Goal: Navigation & Orientation: Understand site structure

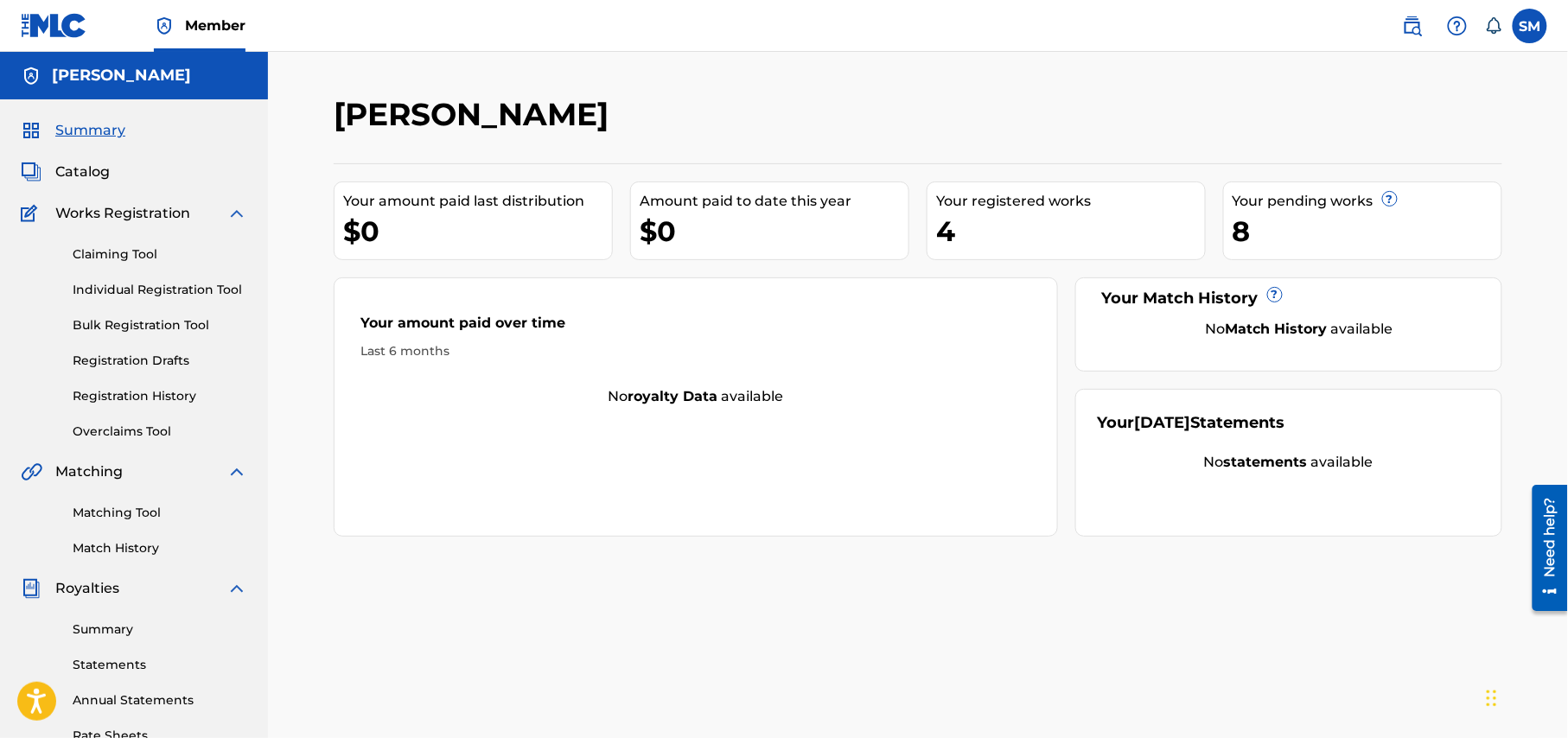
click at [167, 399] on link "Registration History" at bounding box center [159, 396] width 174 height 18
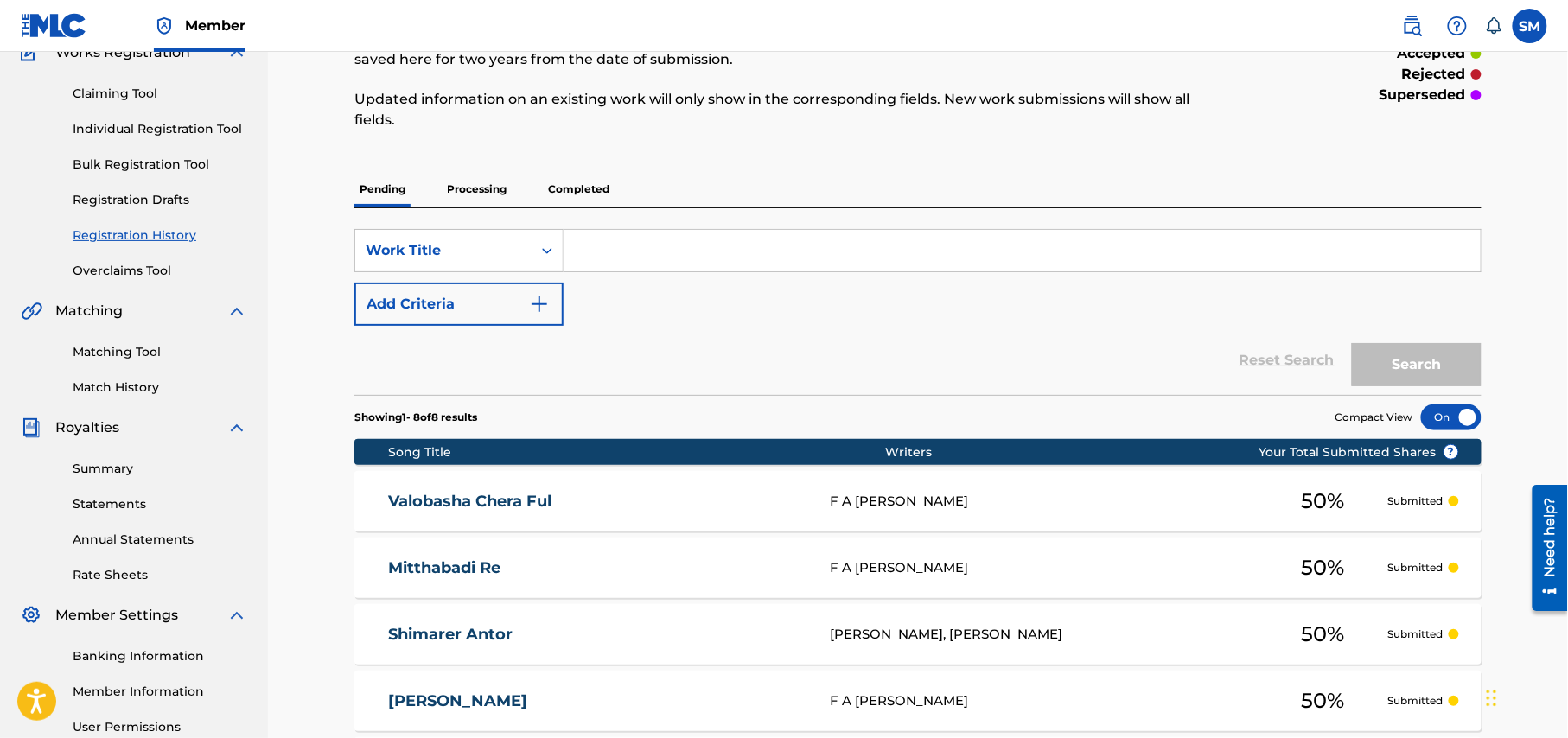
scroll to position [115, 0]
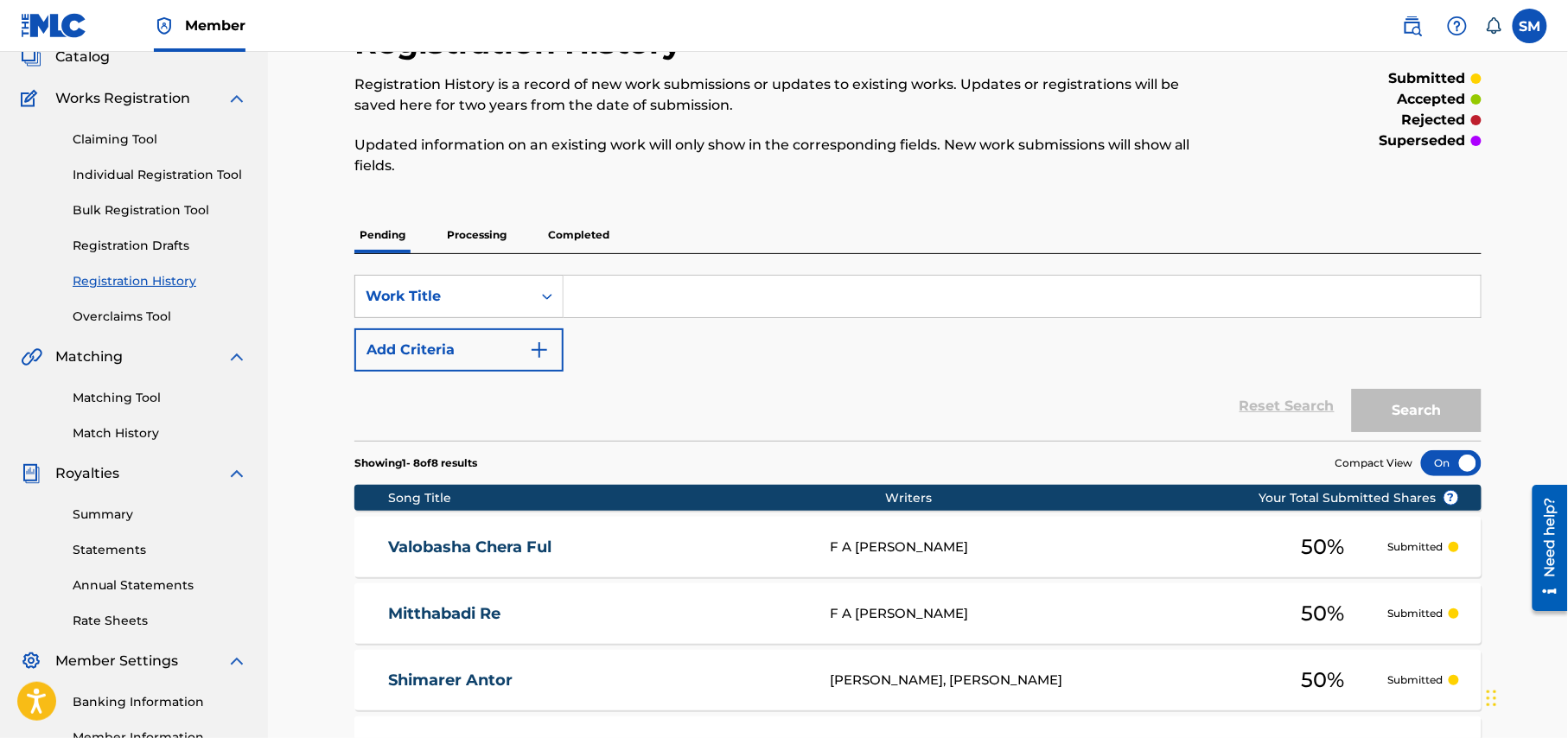
click at [473, 235] on p "Processing" at bounding box center [476, 235] width 70 height 36
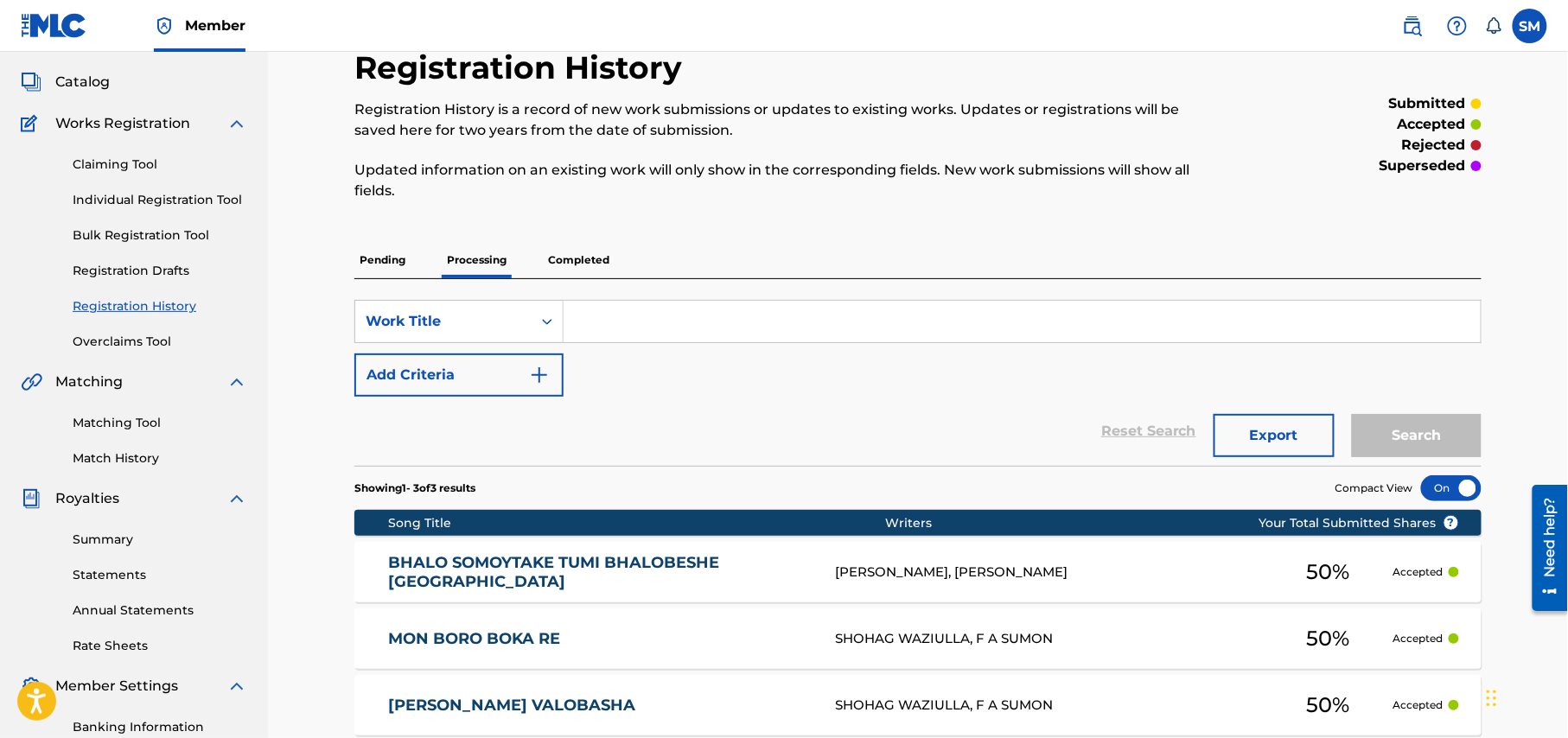
scroll to position [230, 0]
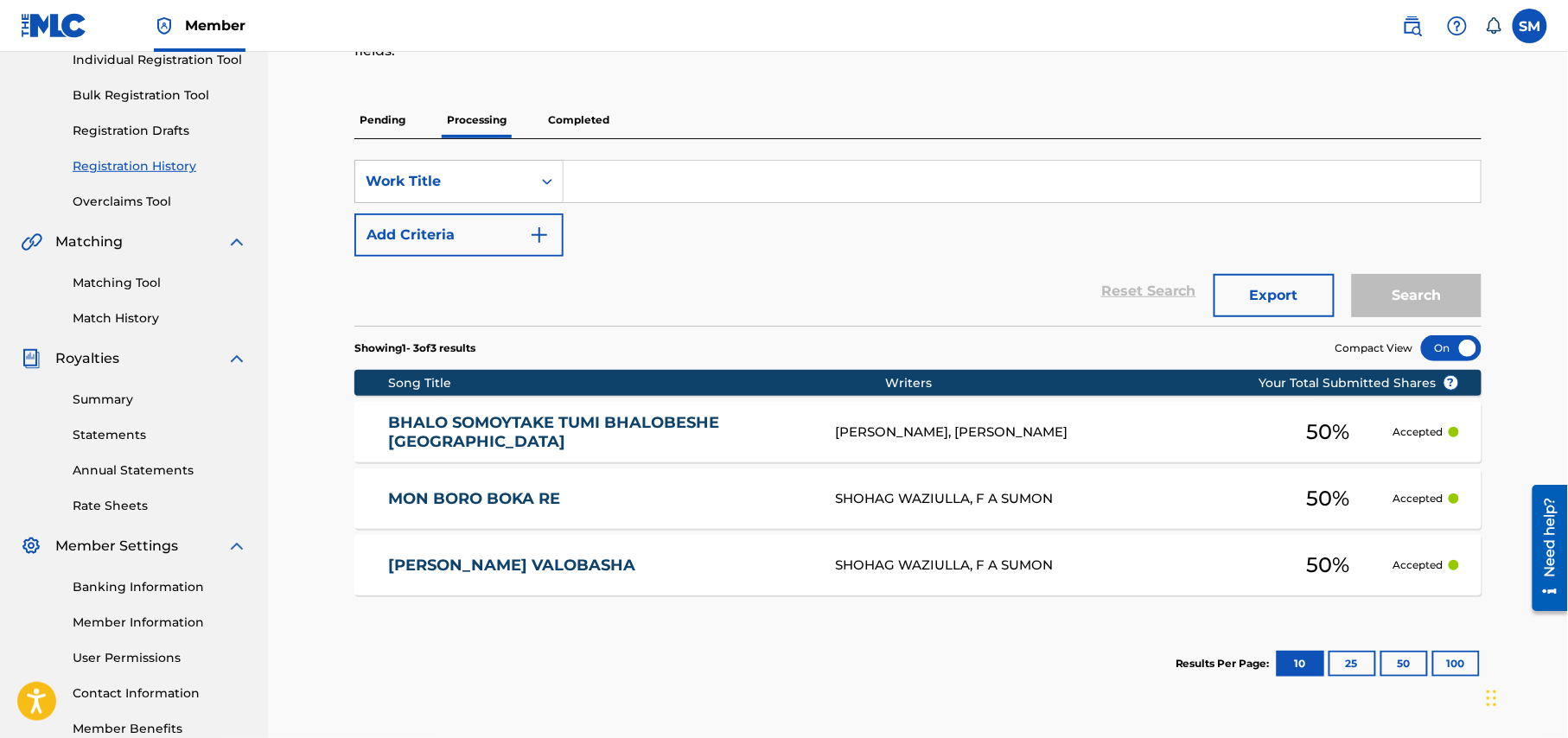
click at [588, 121] on p "Completed" at bounding box center [579, 120] width 72 height 36
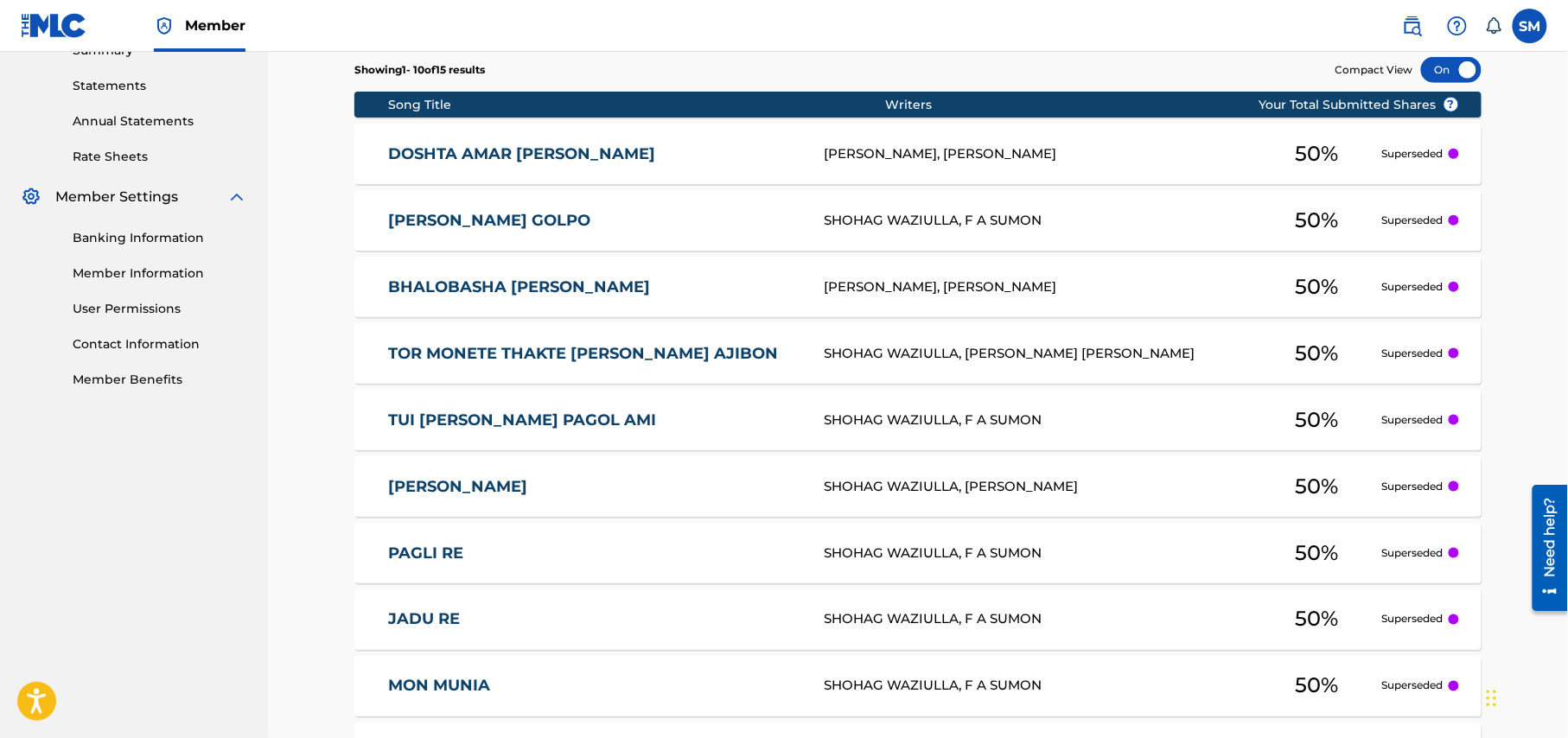
scroll to position [823, 0]
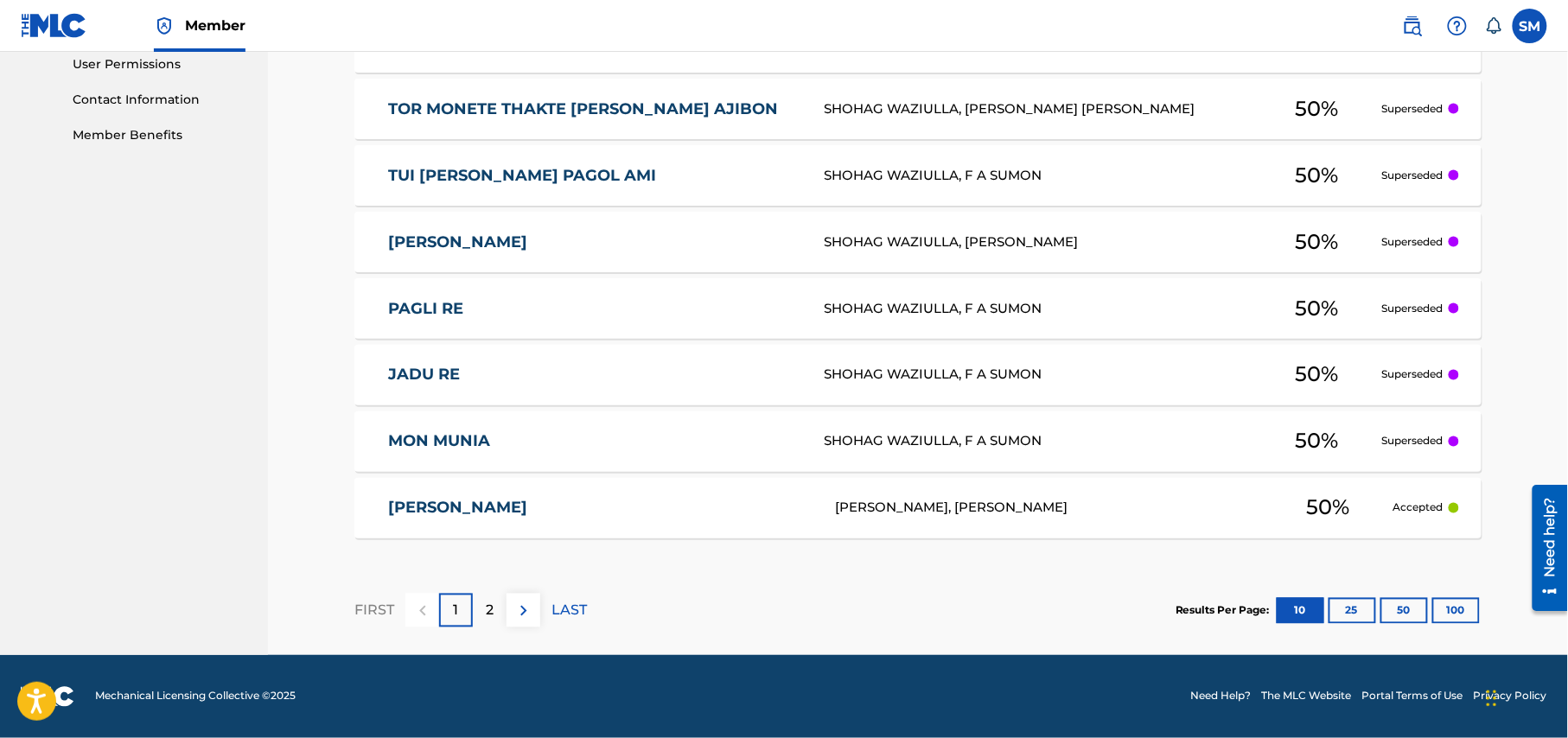
click at [1353, 613] on button "25" at bounding box center [1352, 610] width 47 height 25
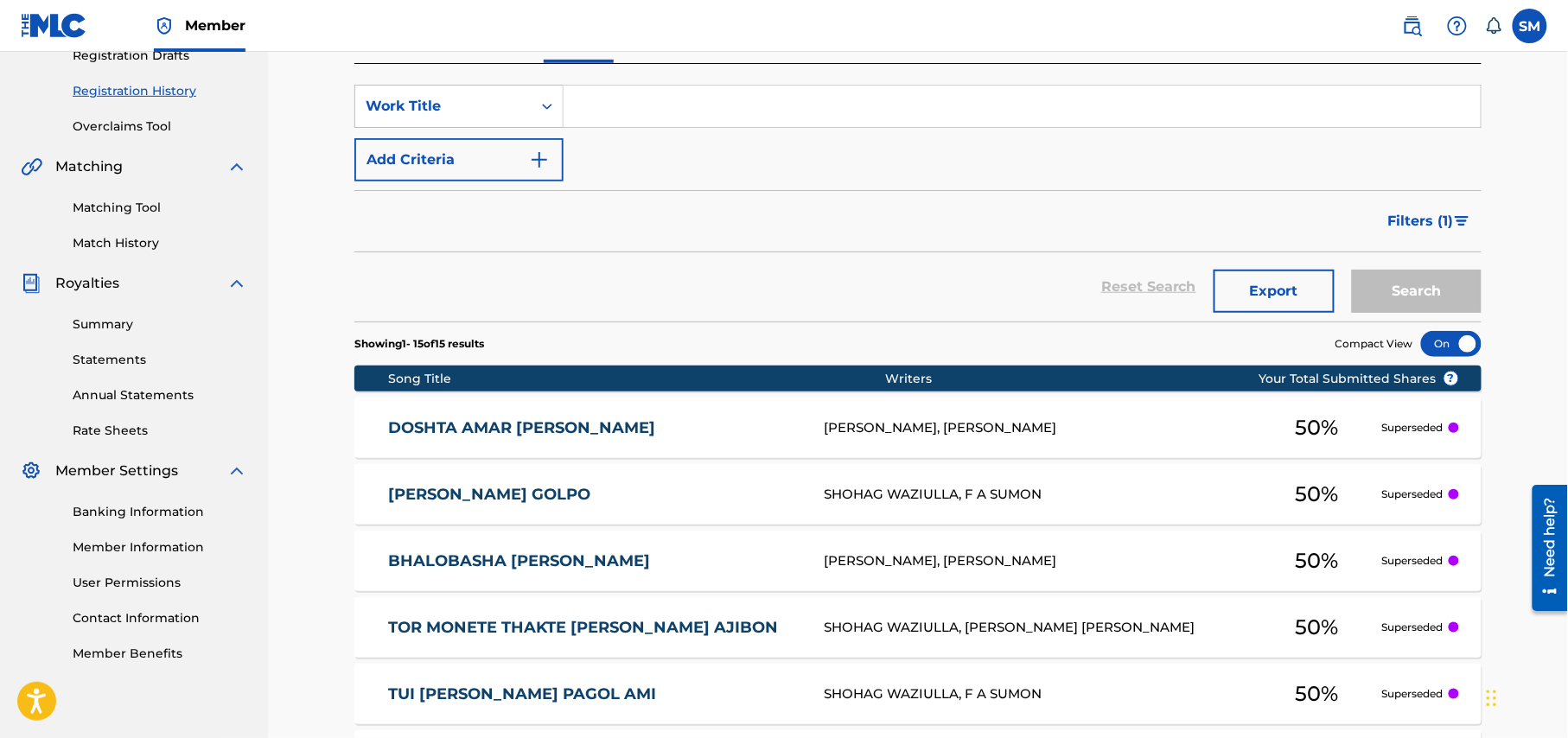
scroll to position [346, 0]
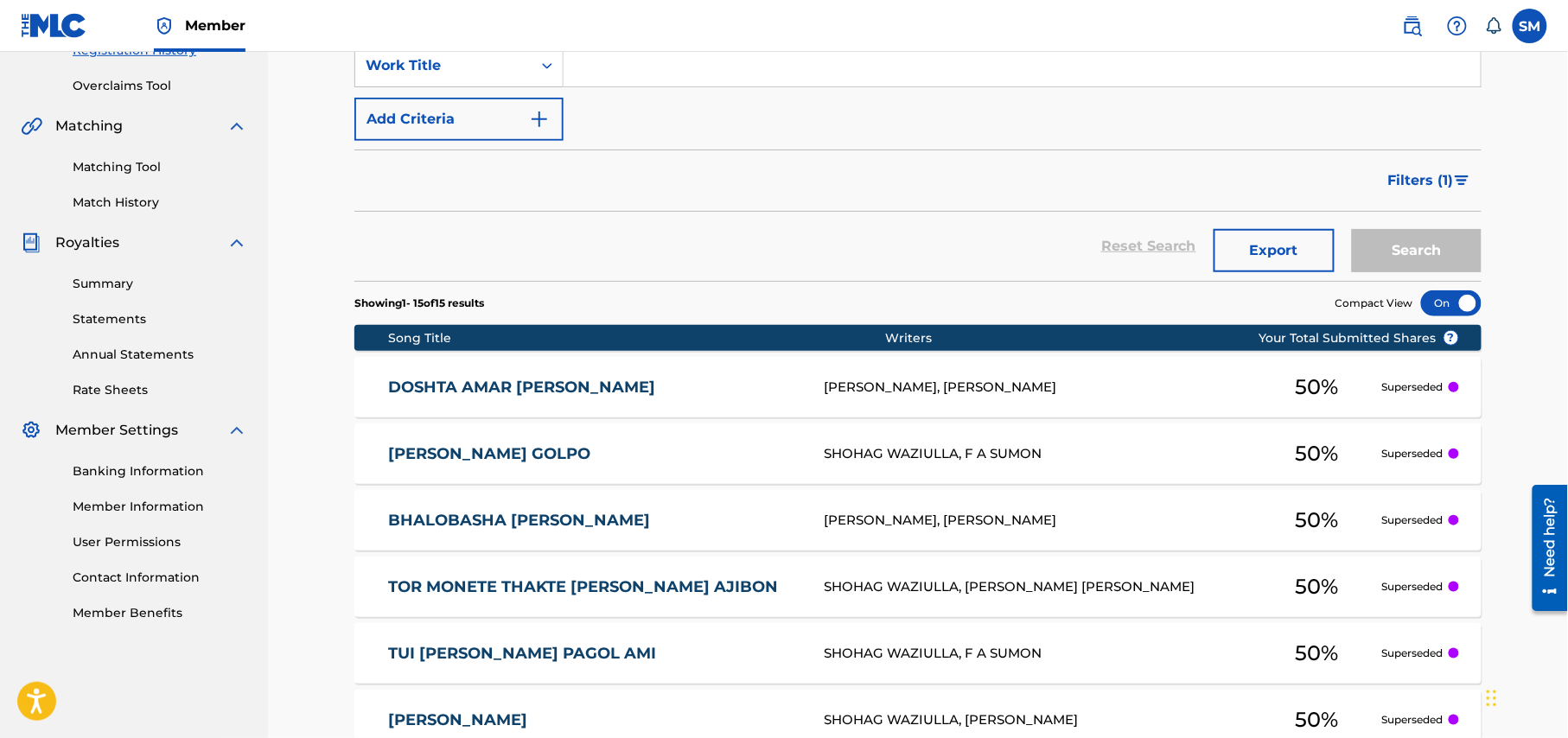
click at [116, 287] on link "Summary" at bounding box center [159, 283] width 174 height 18
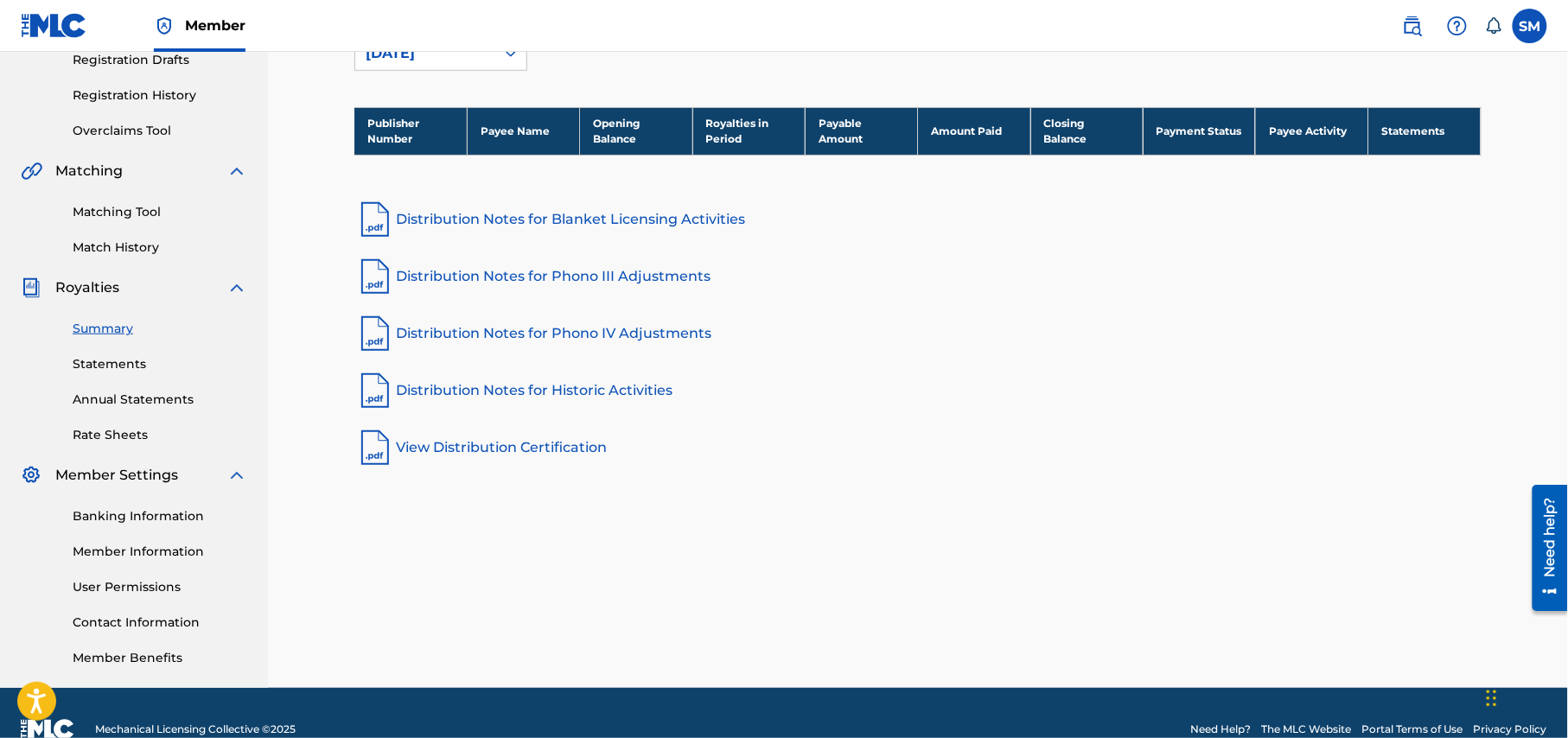
scroll to position [333, 0]
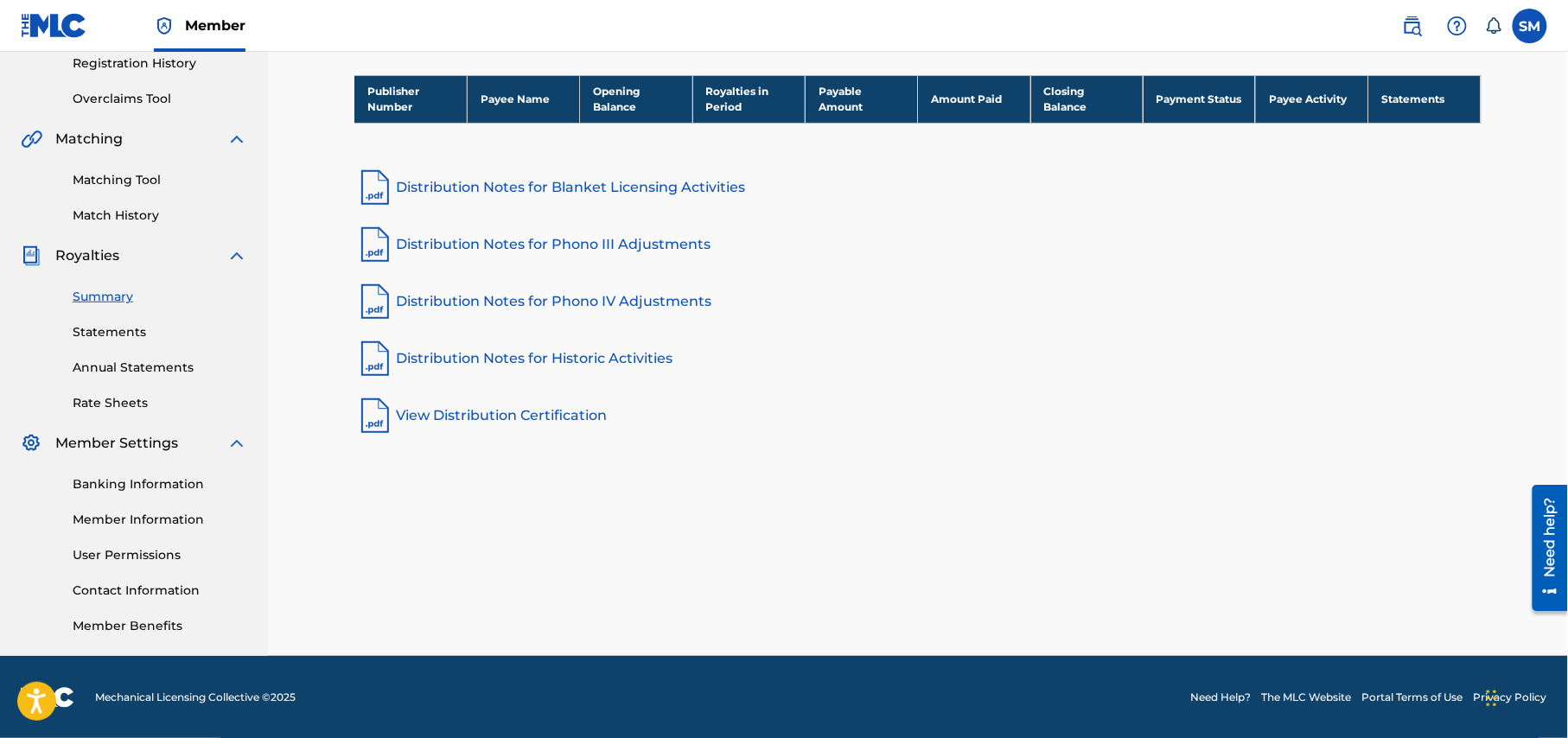
click at [173, 484] on link "Banking Information" at bounding box center [159, 484] width 174 height 18
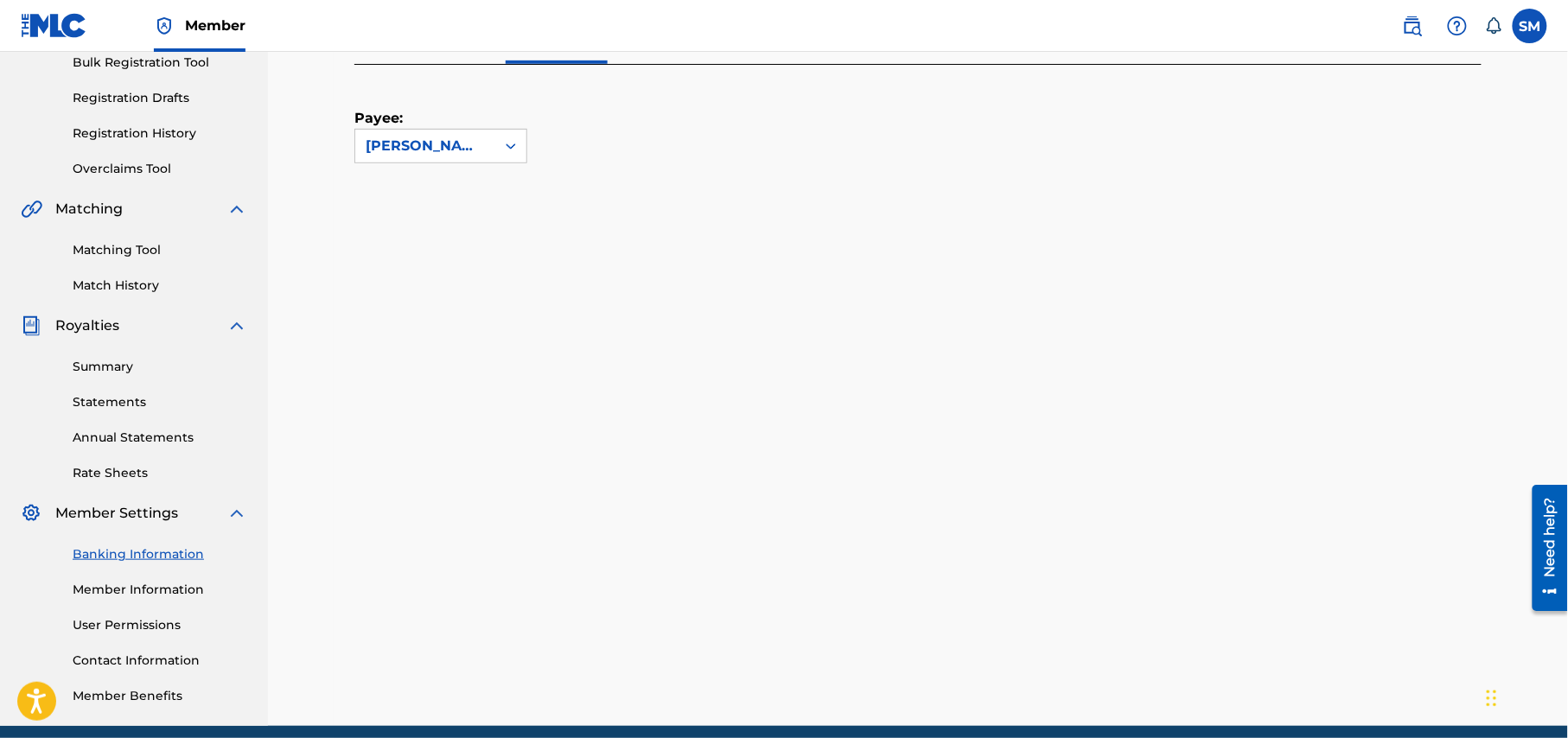
scroll to position [333, 0]
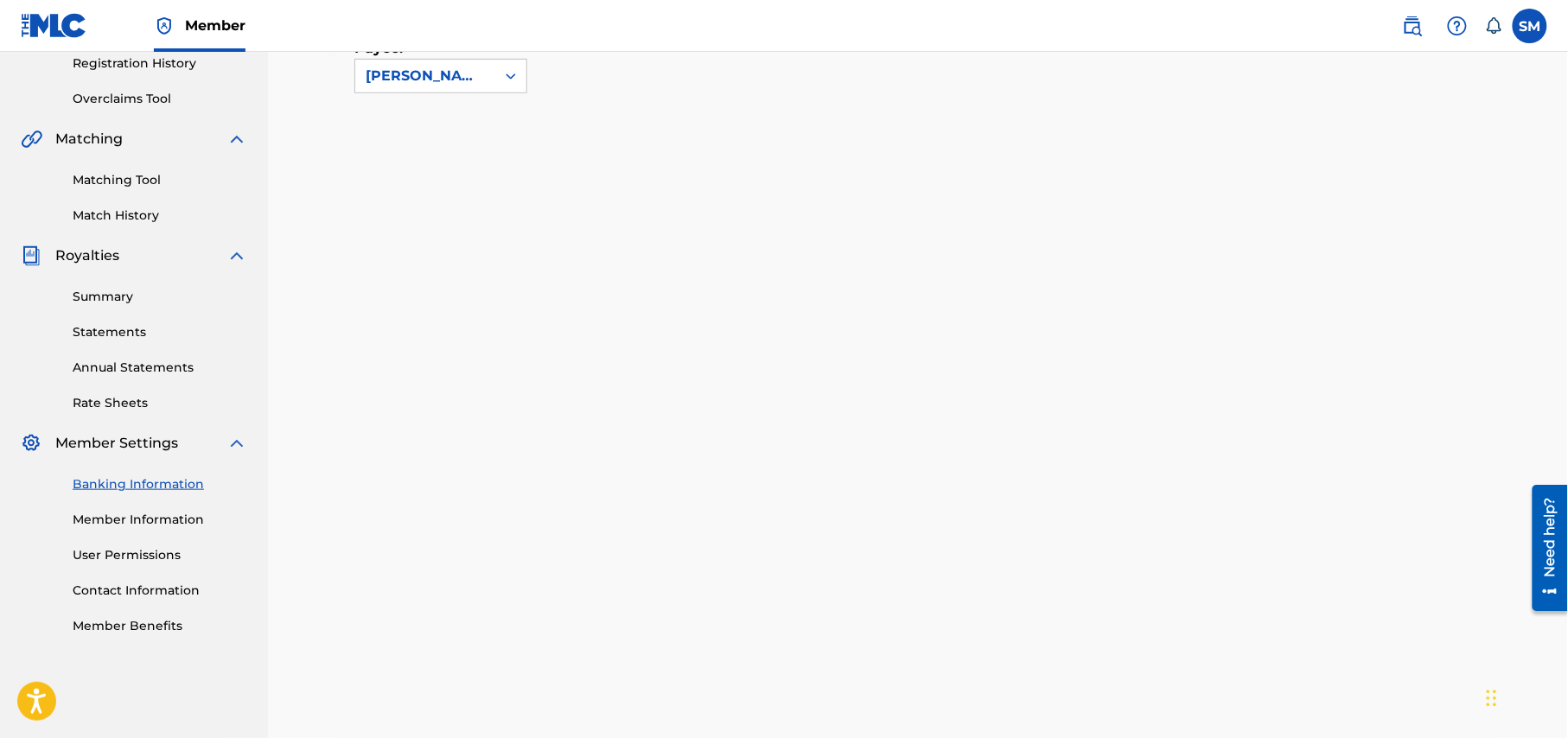
click at [157, 523] on link "Member Information" at bounding box center [159, 519] width 174 height 18
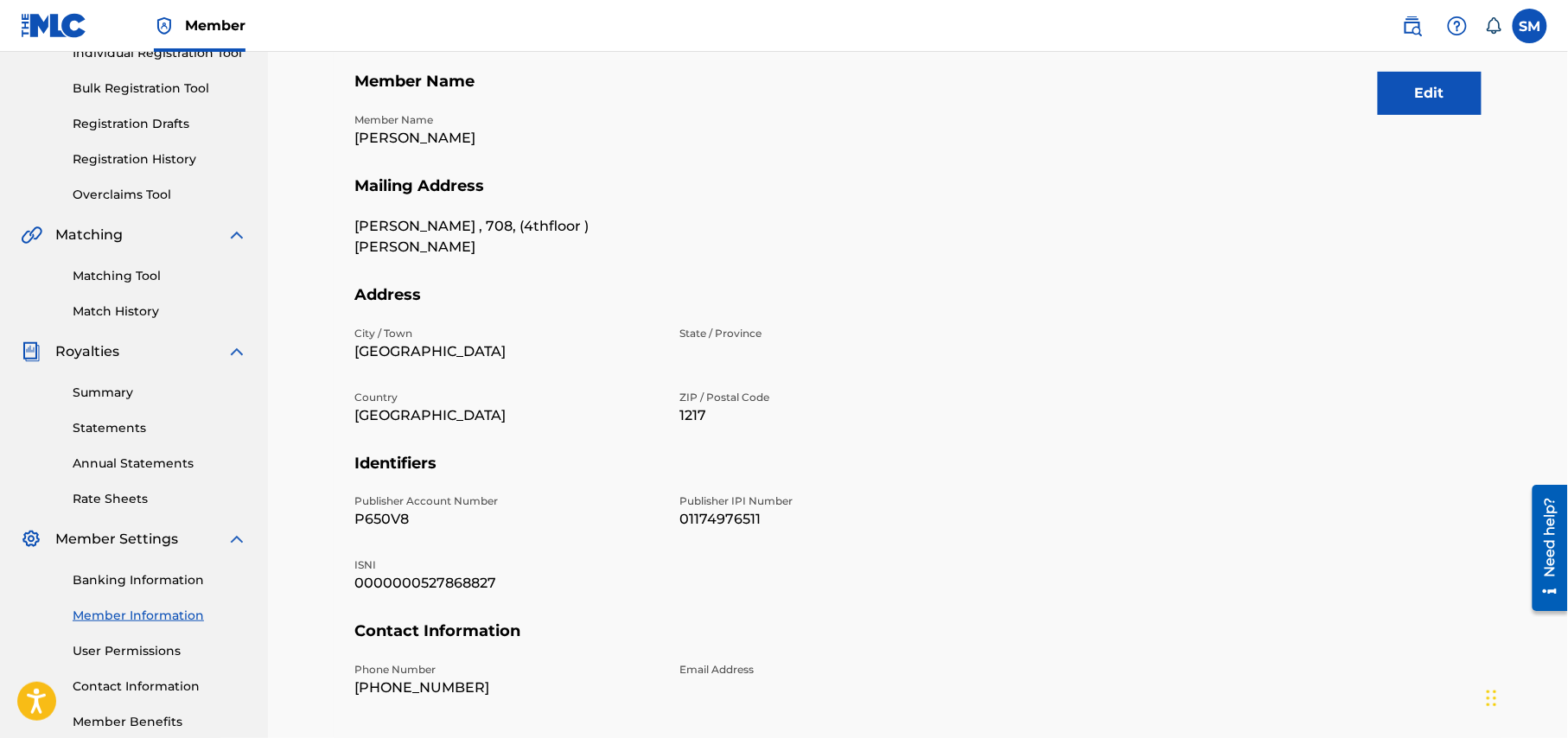
scroll to position [347, 0]
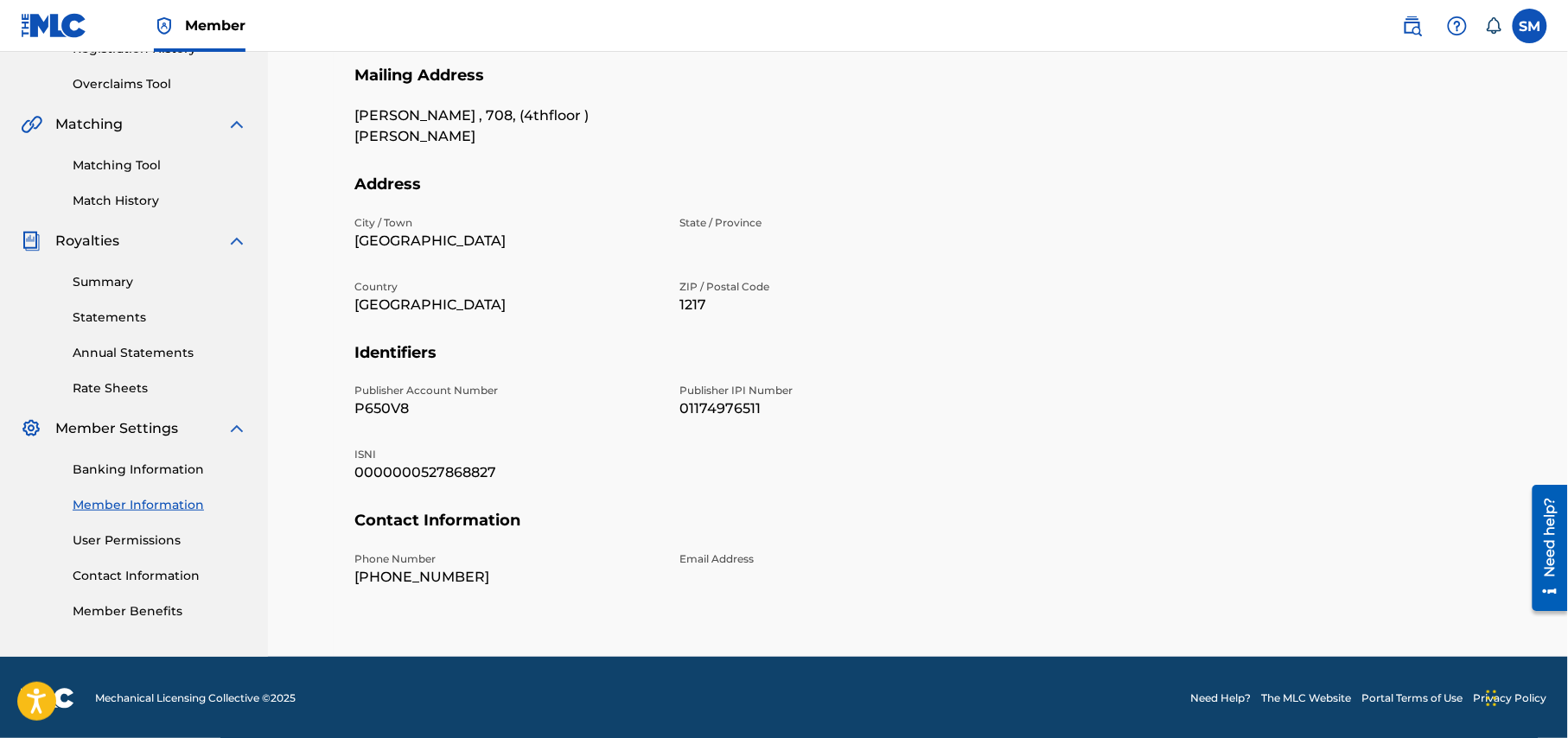
click at [143, 547] on link "User Permissions" at bounding box center [159, 540] width 174 height 18
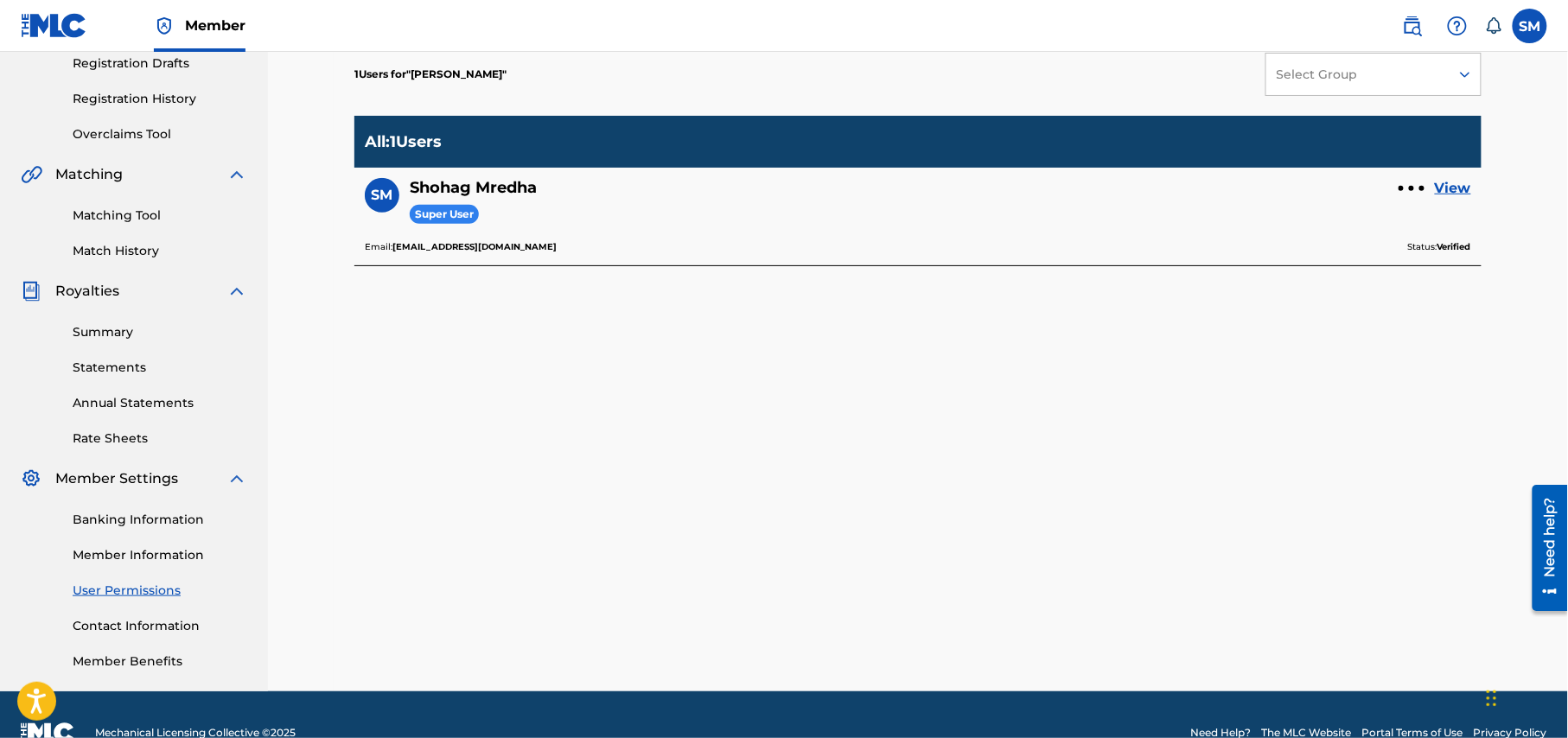
scroll to position [333, 0]
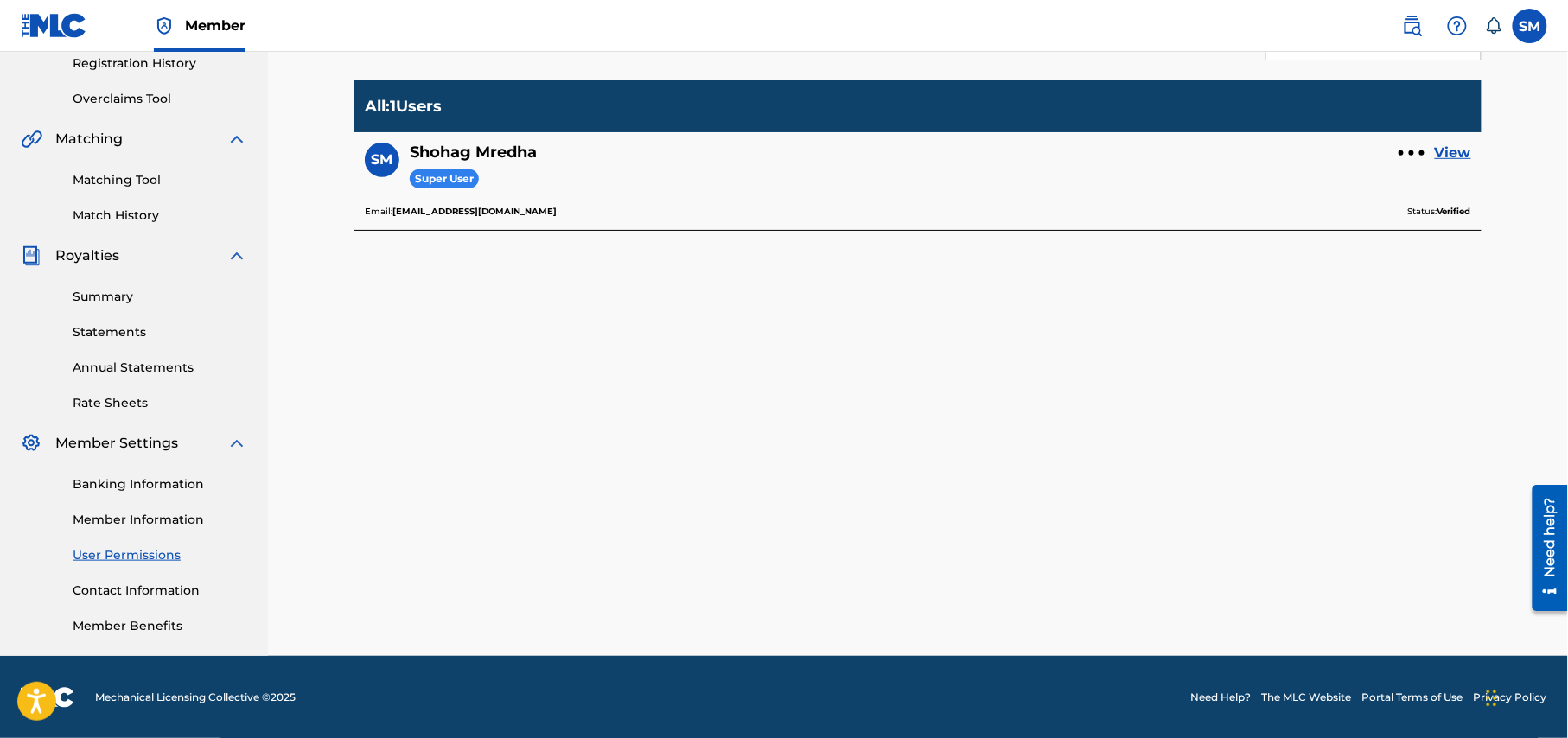
click at [157, 589] on link "Contact Information" at bounding box center [159, 590] width 174 height 18
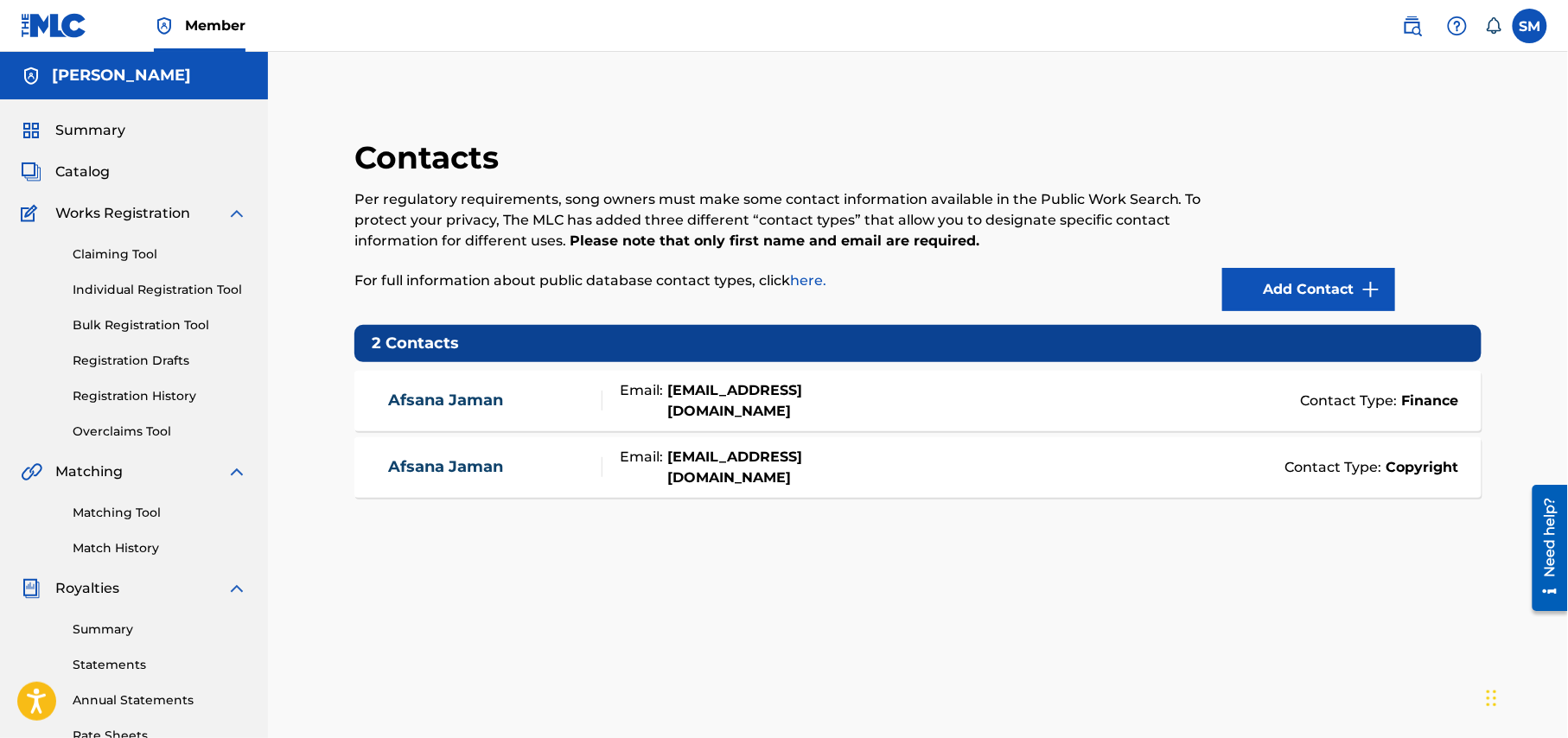
click at [71, 120] on span "Summary" at bounding box center [91, 130] width 70 height 21
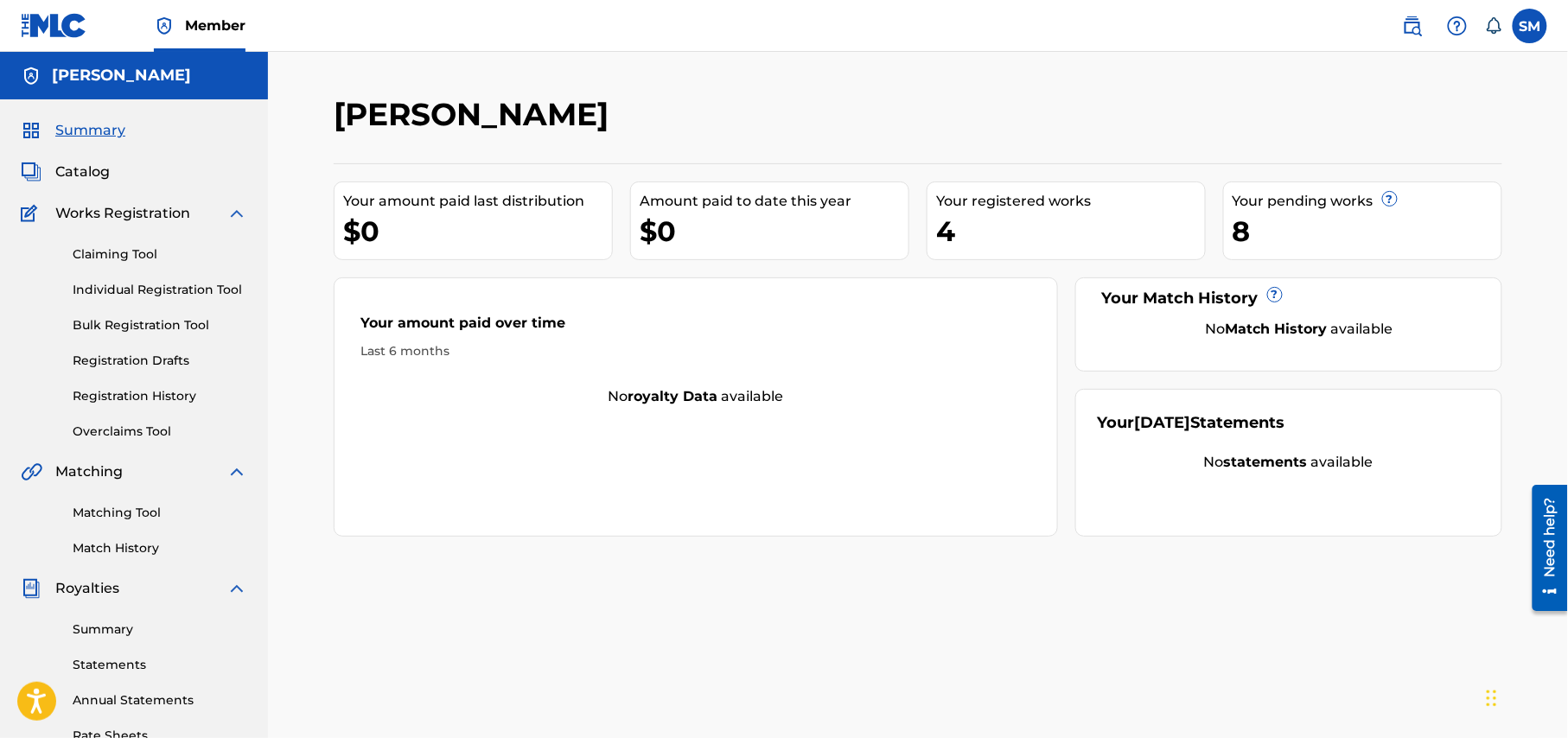
click at [91, 178] on span "Catalog" at bounding box center [83, 172] width 55 height 21
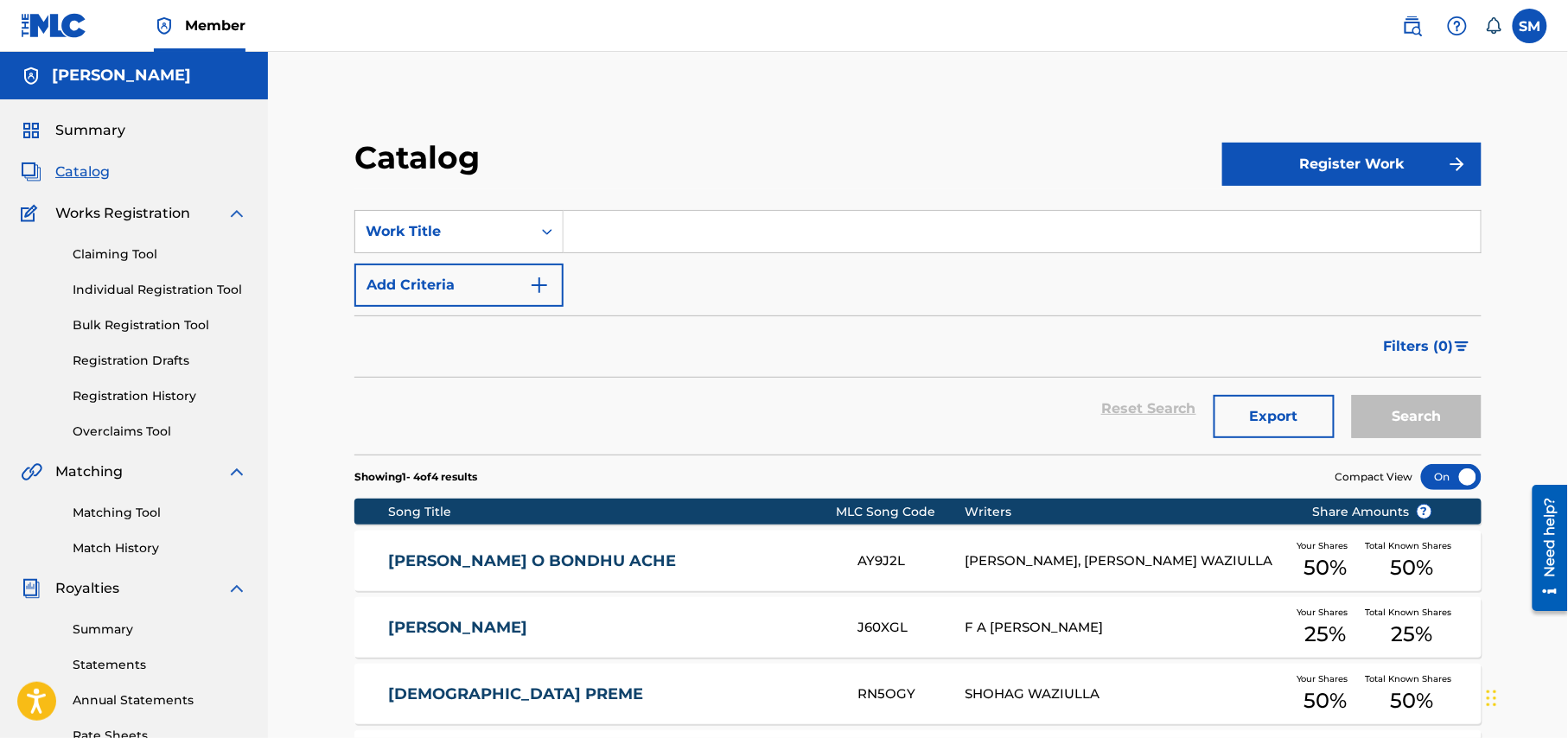
click at [539, 290] on img "Search Form" at bounding box center [539, 285] width 21 height 21
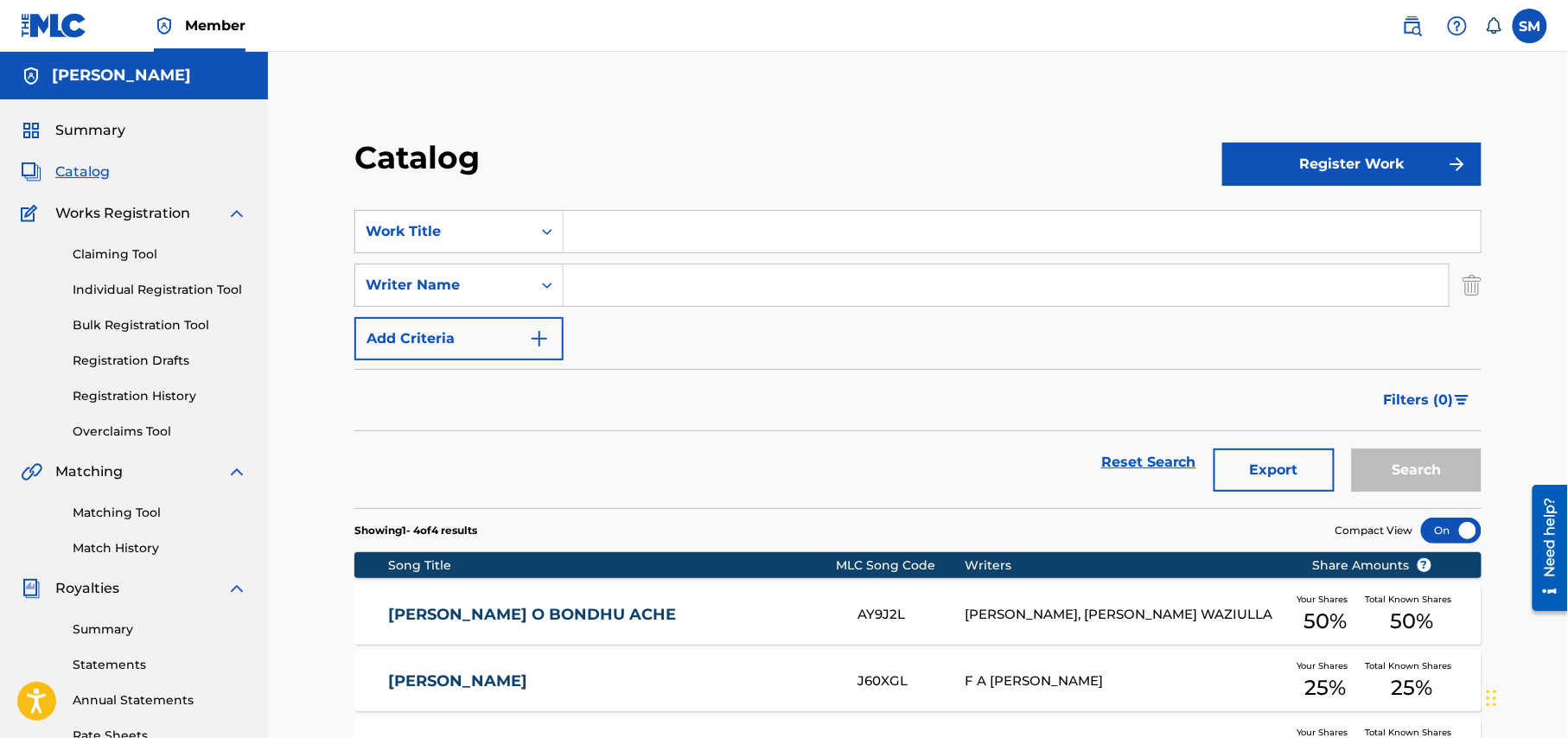
click at [541, 342] on img "Search Form" at bounding box center [539, 338] width 21 height 21
